Goal: Task Accomplishment & Management: Manage account settings

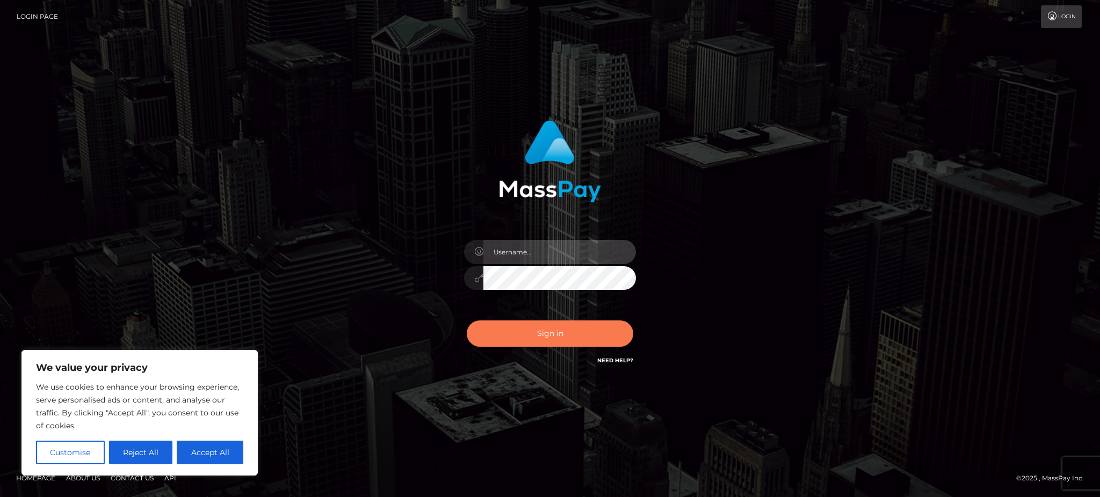
type input "Gaizelle"
drag, startPoint x: 517, startPoint y: 333, endPoint x: 565, endPoint y: 321, distance: 48.6
click at [517, 333] on button "Sign in" at bounding box center [550, 334] width 167 height 26
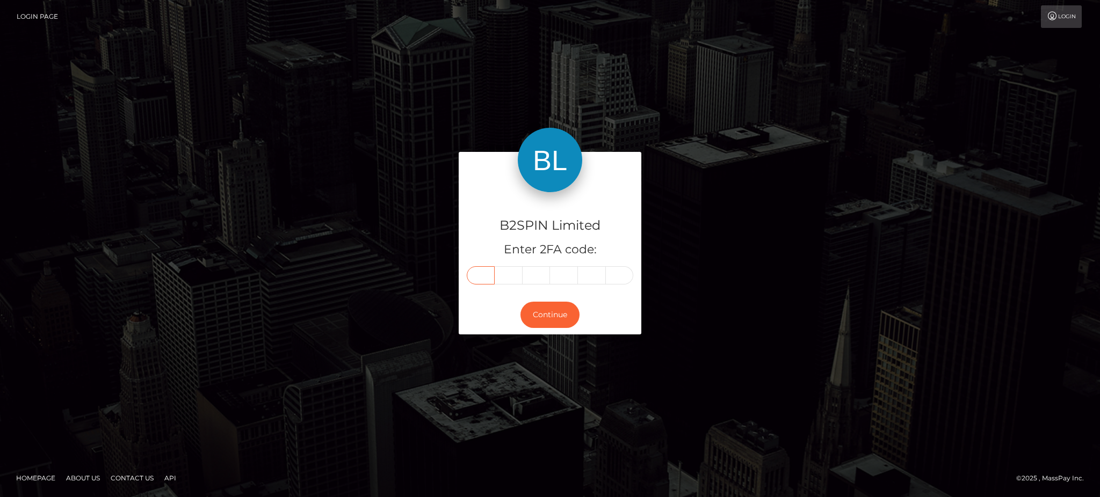
click at [483, 272] on input "text" at bounding box center [481, 275] width 28 height 18
type input "2"
type input "7"
type input "0"
type input "2"
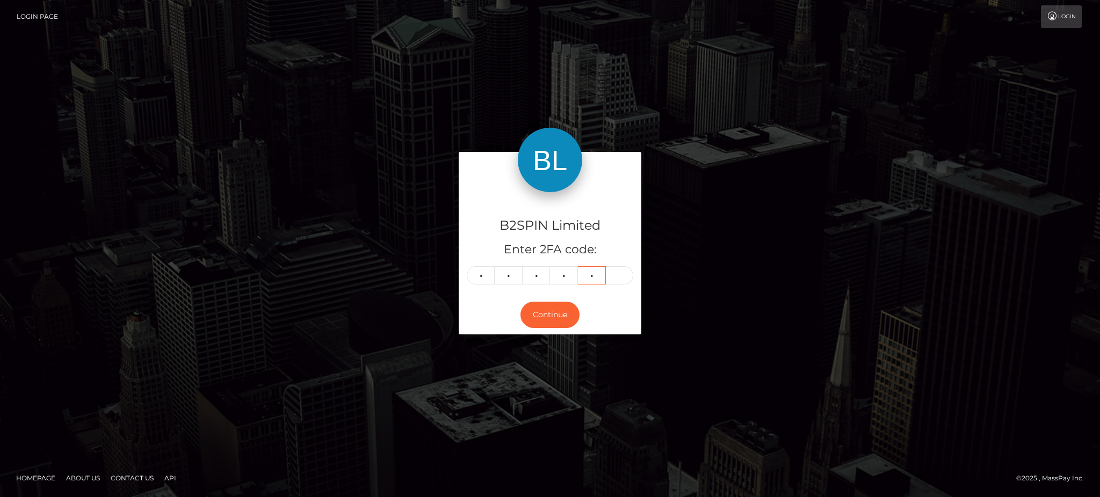
type input "7"
type input "8"
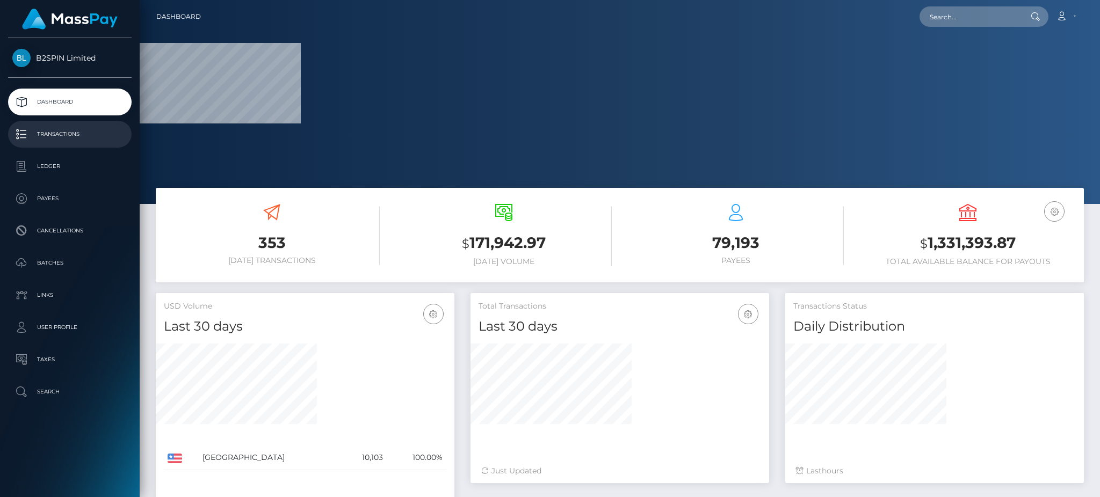
click at [76, 133] on p "Transactions" at bounding box center [69, 134] width 115 height 16
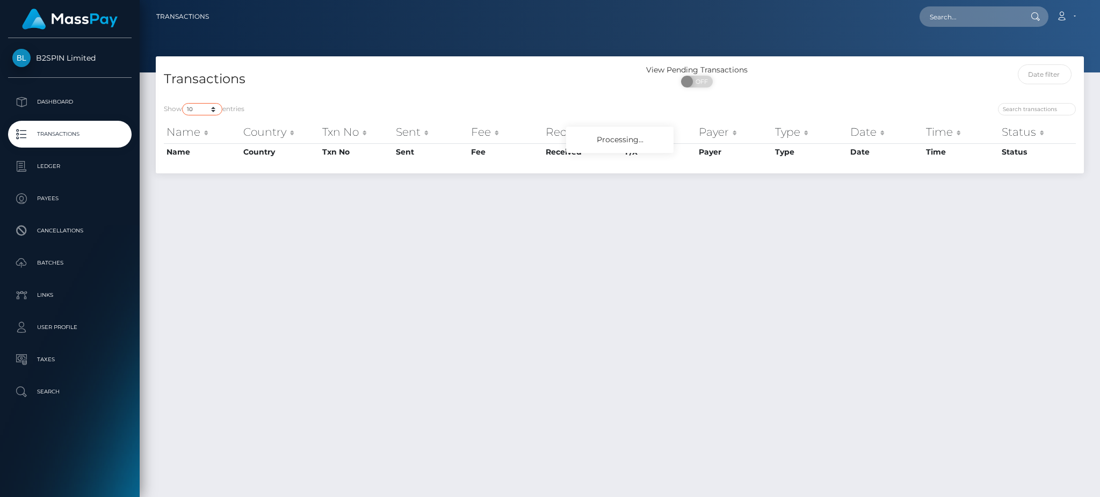
click at [219, 109] on div "Transactions View Pending Transactions ON OFF Show 10 25 50 100 250 500 1,000 3…" at bounding box center [620, 114] width 928 height 117
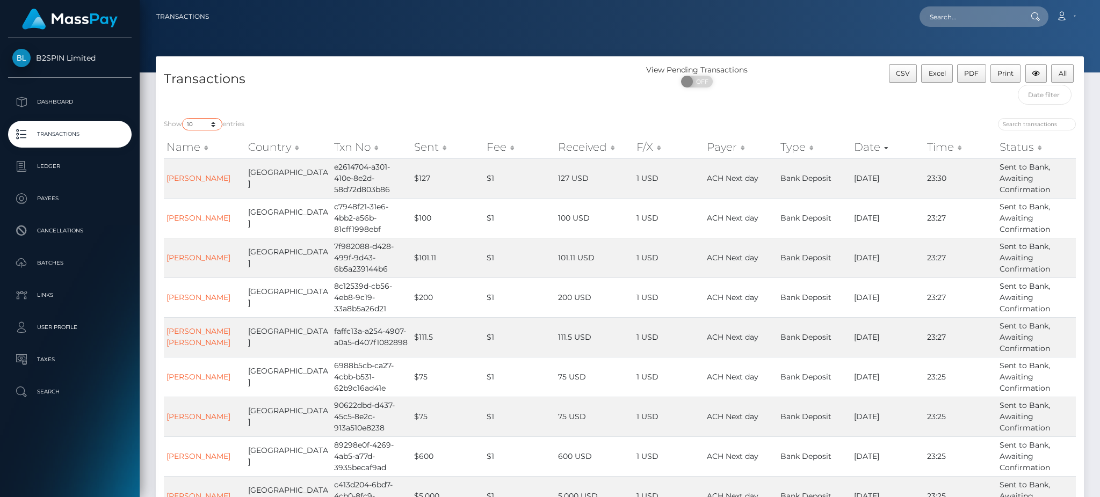
select select "3500"
click at [183, 119] on select "10 25 50 100 250 500 1,000 3,500" at bounding box center [202, 124] width 40 height 12
click at [689, 80] on span at bounding box center [688, 82] width 15 height 12
checkbox input "true"
click at [948, 80] on button "Excel" at bounding box center [937, 73] width 32 height 18
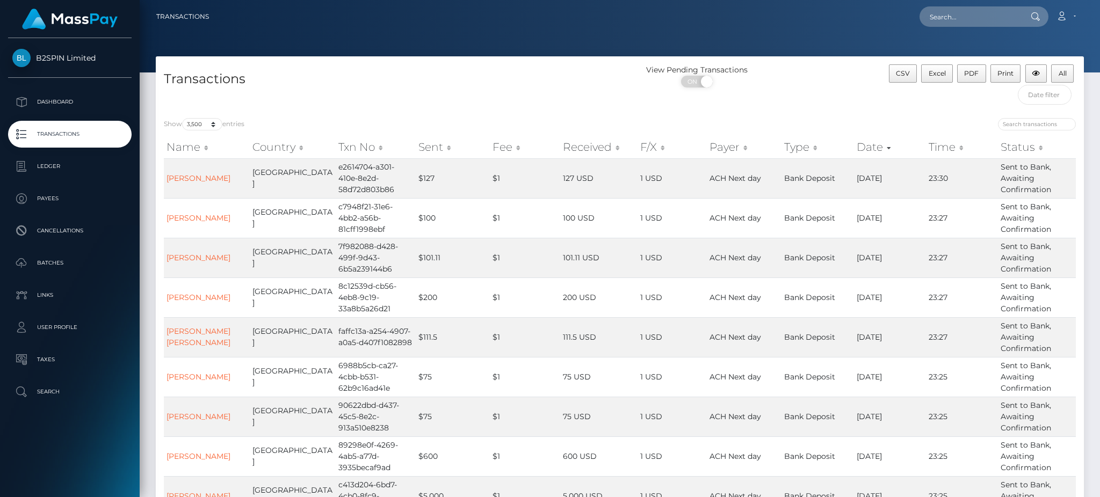
click at [61, 128] on p "Transactions" at bounding box center [69, 134] width 115 height 16
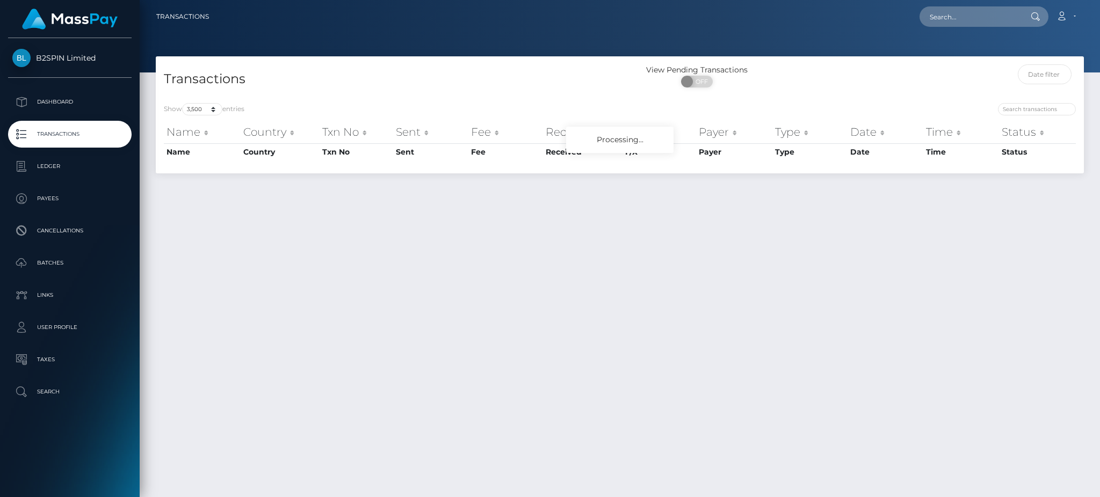
select select "3500"
